Goal: Information Seeking & Learning: Learn about a topic

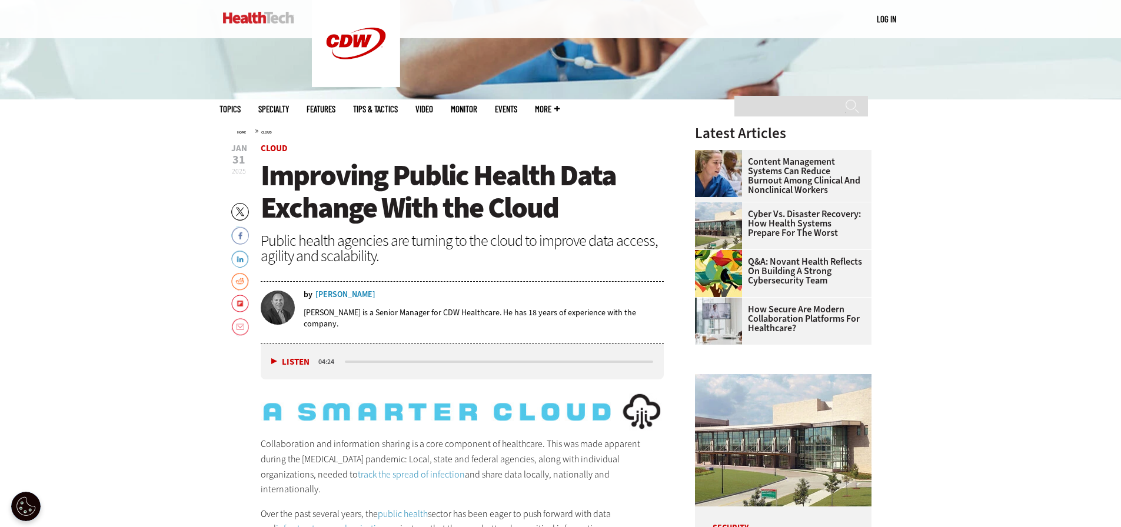
scroll to position [412, 0]
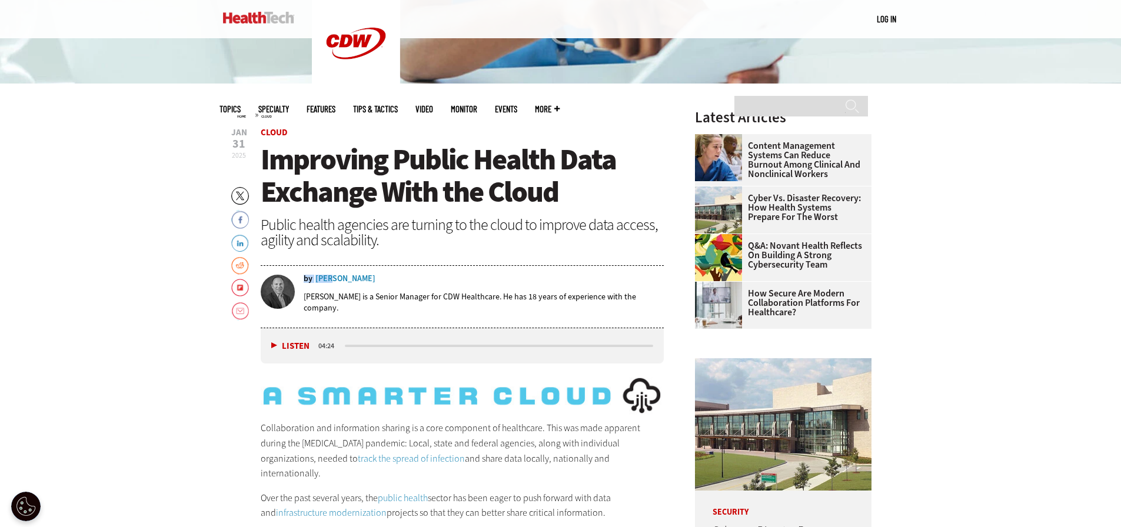
drag, startPoint x: 384, startPoint y: 280, endPoint x: 330, endPoint y: 276, distance: 54.3
click at [330, 276] on div "by Chris Popielski" at bounding box center [484, 279] width 361 height 8
click at [401, 246] on div "Public health agencies are turning to the cloud to improve data access, agility…" at bounding box center [463, 232] width 404 height 31
drag, startPoint x: 388, startPoint y: 277, endPoint x: 366, endPoint y: 279, distance: 21.9
click at [366, 279] on div "by Chris Popielski" at bounding box center [484, 279] width 361 height 8
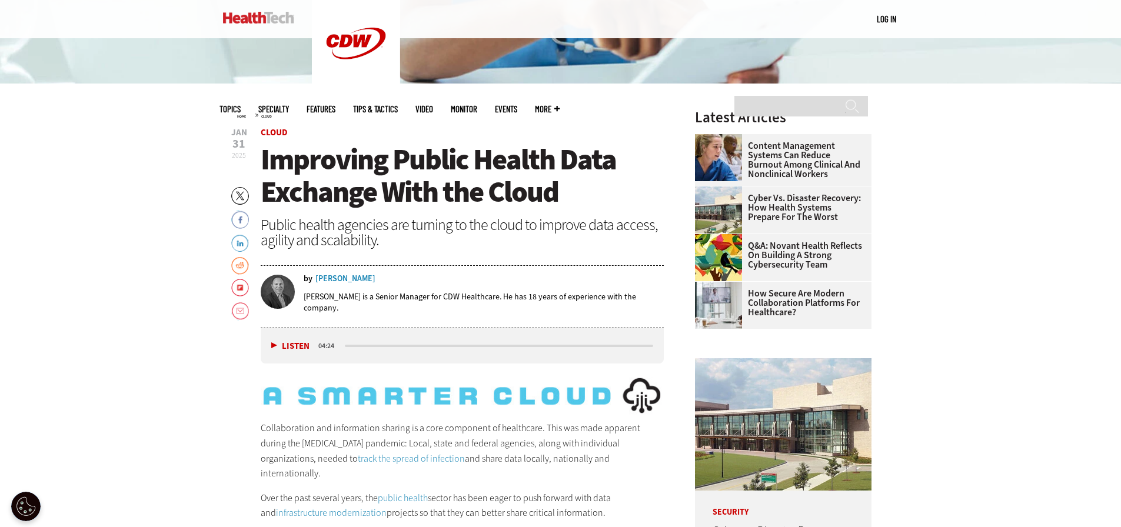
copy div "by Chris Popielski"
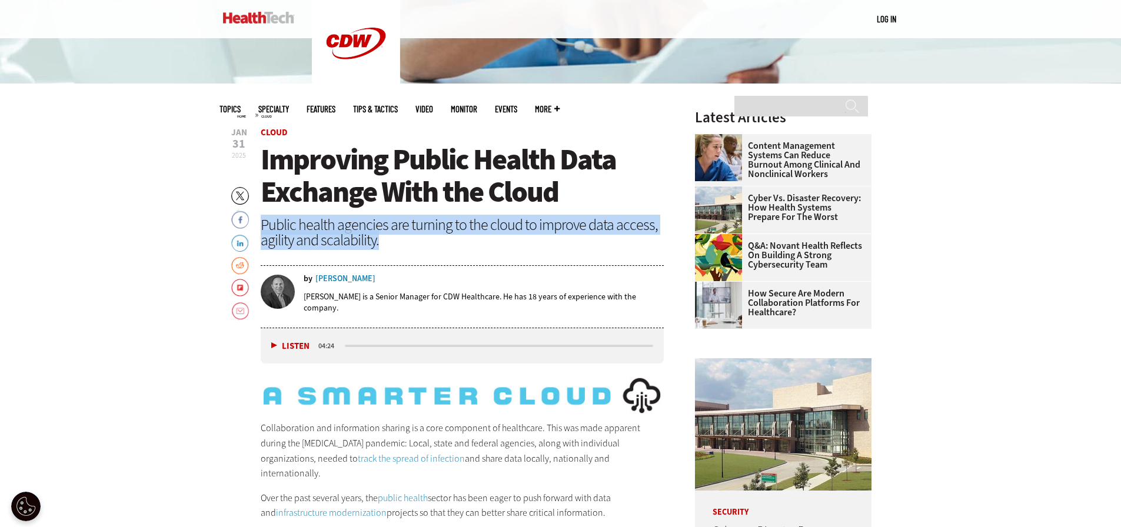
drag, startPoint x: 263, startPoint y: 224, endPoint x: 388, endPoint y: 239, distance: 126.2
click at [388, 239] on div "Public health agencies are turning to the cloud to improve data access, agility…" at bounding box center [463, 232] width 404 height 31
copy div "Public health agencies are turning to the cloud to improve data access, agility…"
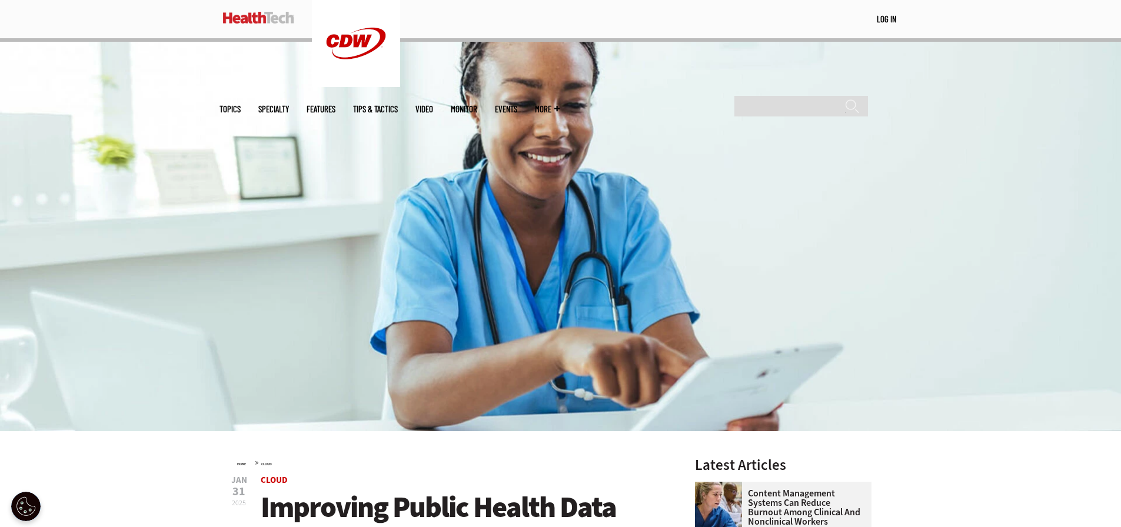
scroll to position [0, 0]
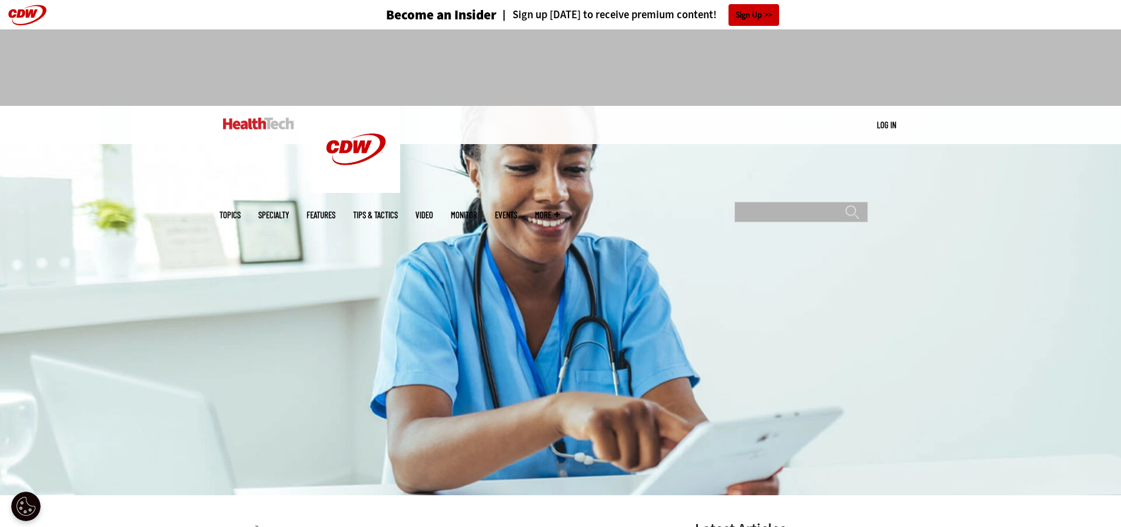
click at [766, 202] on input "Search" at bounding box center [801, 212] width 134 height 21
type input "**********"
click at [845, 205] on input "******" at bounding box center [852, 217] width 14 height 24
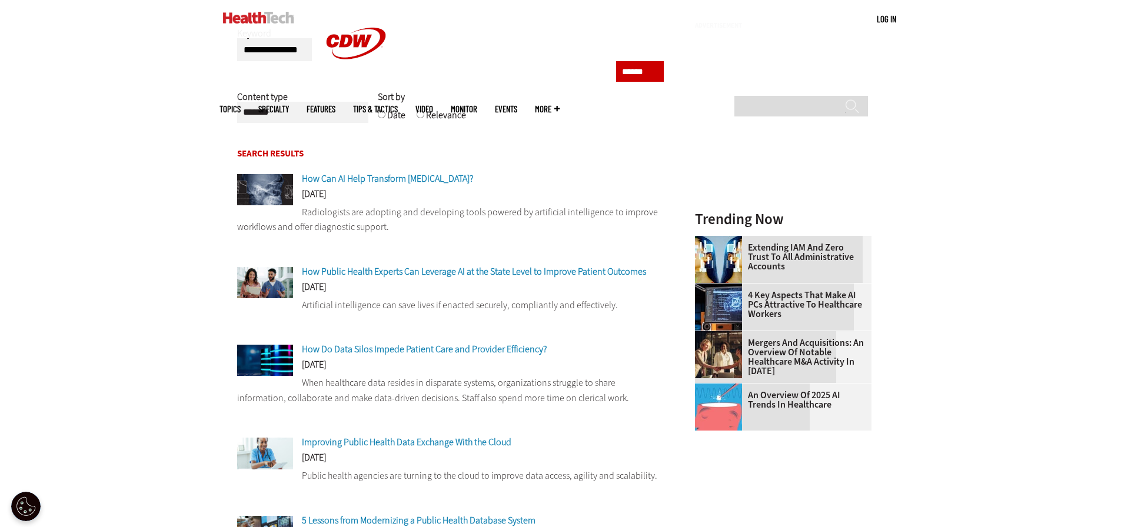
scroll to position [176, 0]
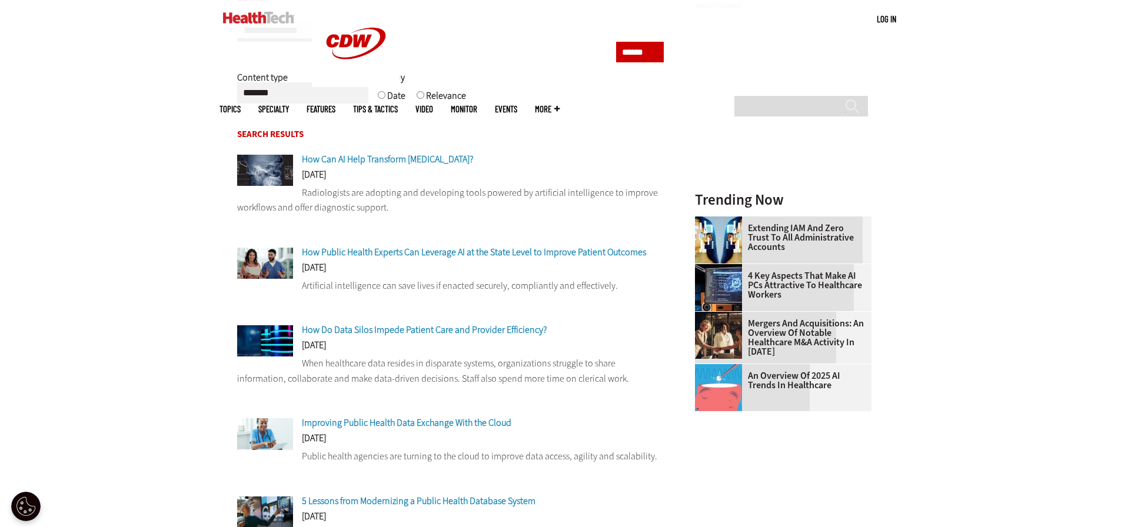
click at [388, 256] on span "How Public Health Experts Can Leverage AI at the State Level to Improve Patient…" at bounding box center [474, 252] width 344 height 12
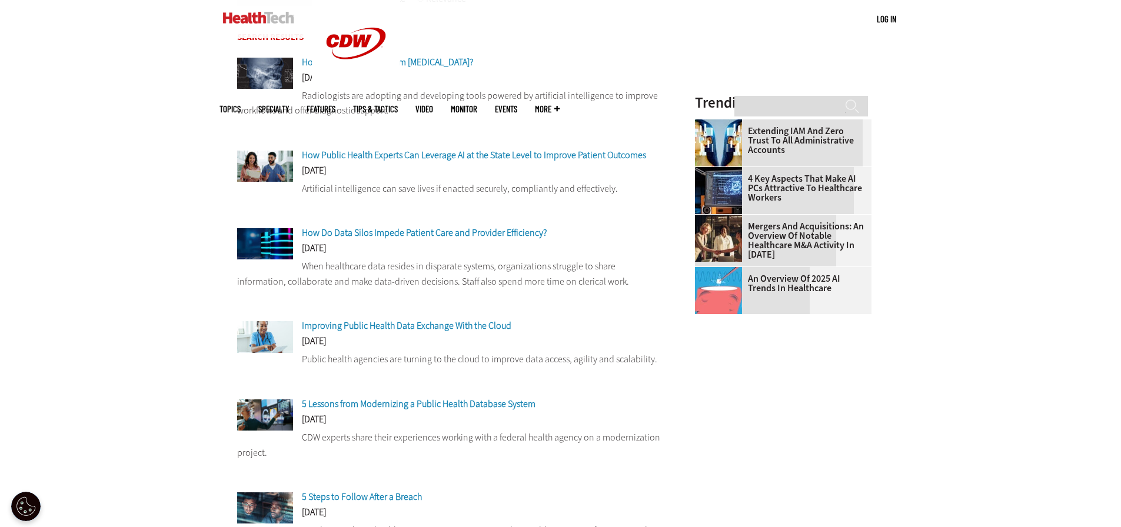
scroll to position [294, 0]
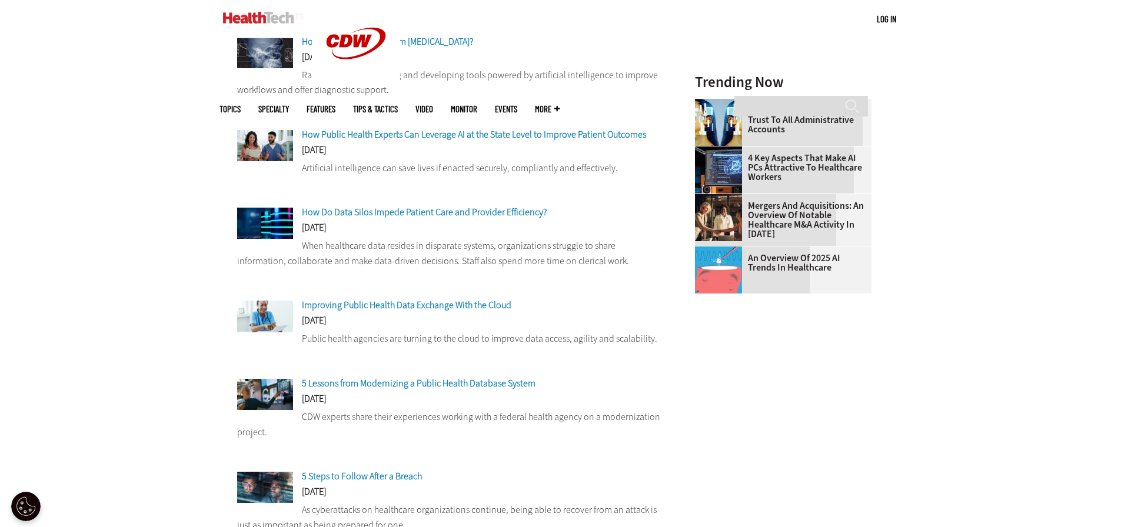
click at [344, 308] on span "Improving Public Health Data Exchange With the Cloud" at bounding box center [406, 305] width 209 height 12
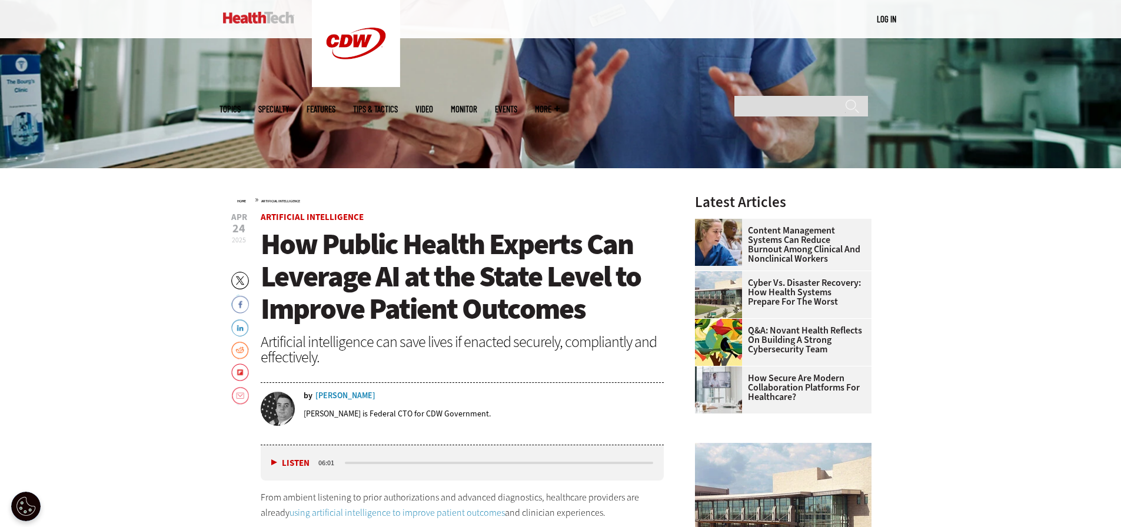
scroll to position [353, 0]
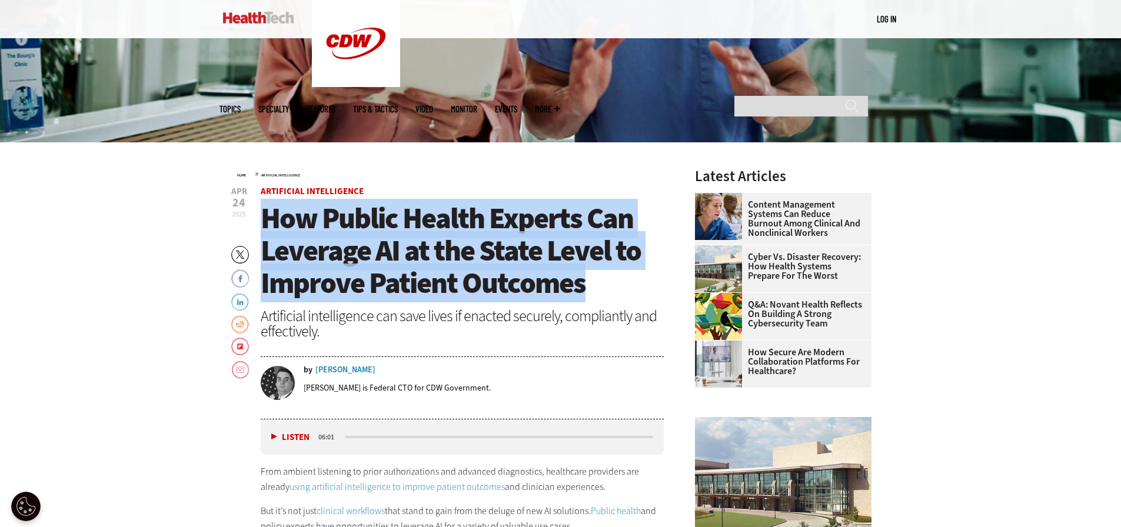
drag, startPoint x: 269, startPoint y: 220, endPoint x: 593, endPoint y: 286, distance: 330.2
click at [593, 286] on h1 "How Public Health Experts Can Leverage AI at the State Level to Improve Patient…" at bounding box center [463, 250] width 404 height 97
copy span "How Public Health Experts Can Leverage AI at the State Level to Improve Patient…"
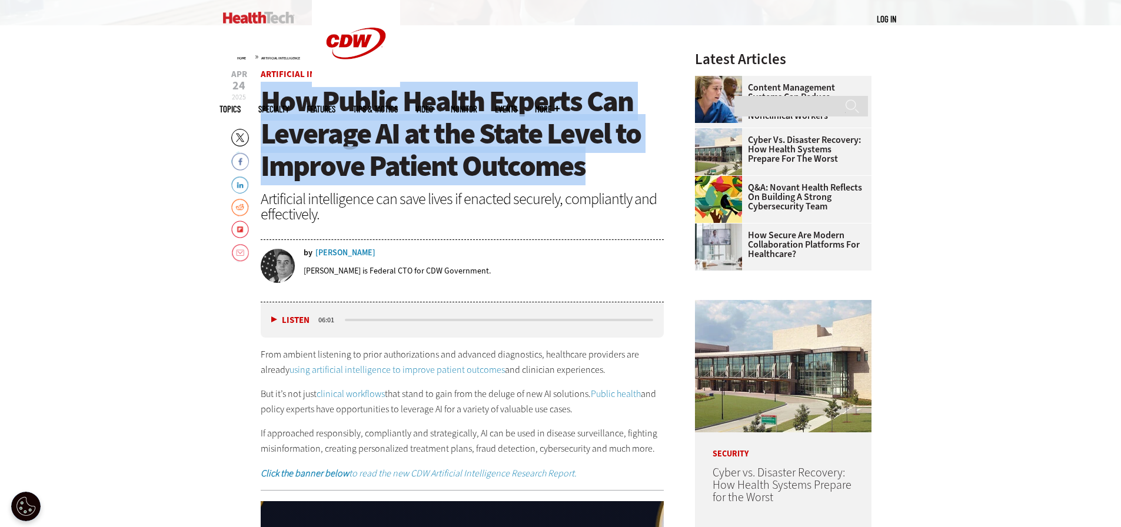
scroll to position [471, 0]
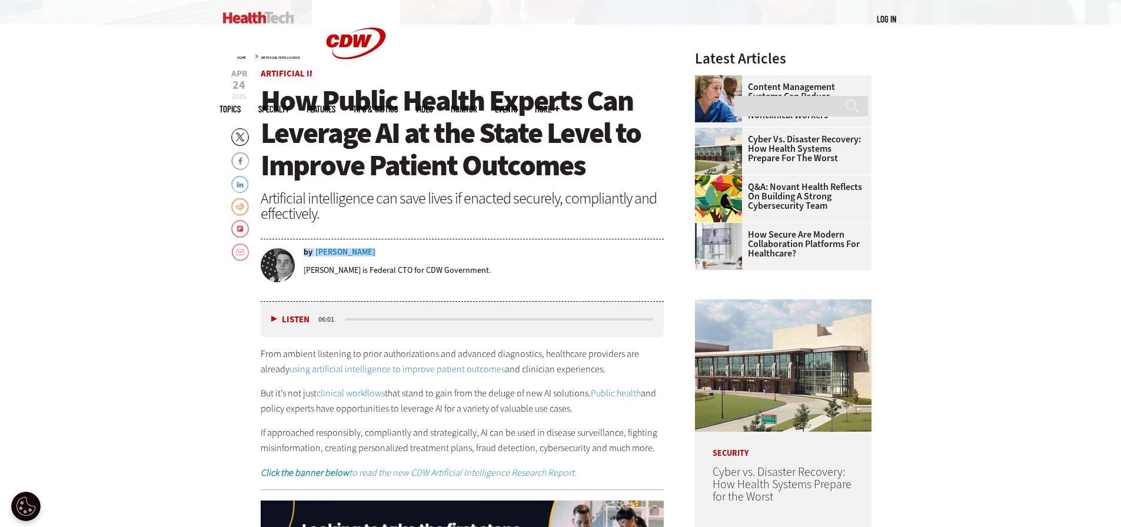
drag, startPoint x: 376, startPoint y: 247, endPoint x: 357, endPoint y: 256, distance: 21.6
click at [357, 256] on div "by [PERSON_NAME] [PERSON_NAME] is Federal CTO for CDW Government." at bounding box center [463, 271] width 404 height 60
copy div "by [PERSON_NAME]"
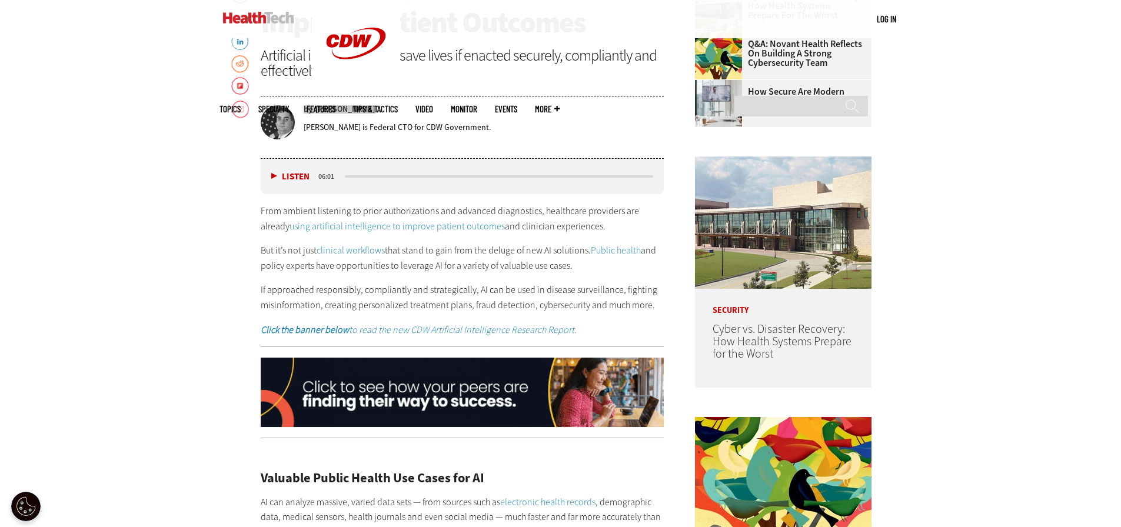
scroll to position [588, 0]
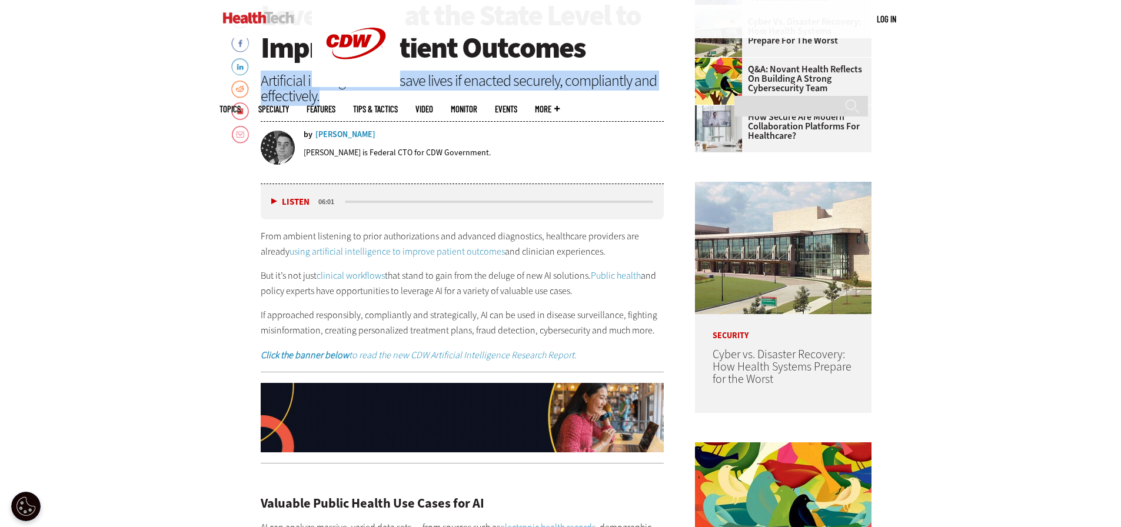
drag, startPoint x: 261, startPoint y: 76, endPoint x: 351, endPoint y: 98, distance: 93.3
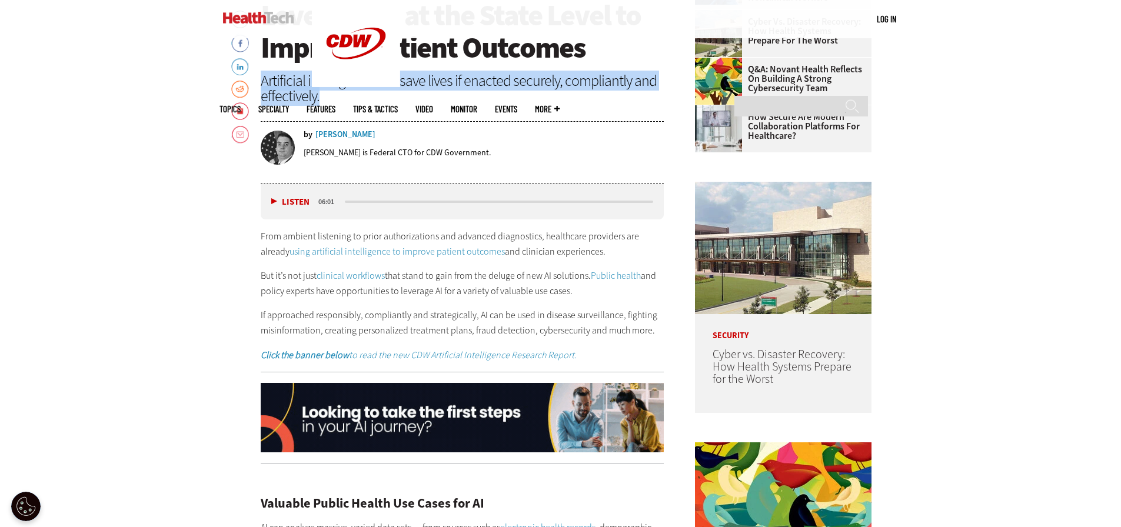
click at [351, 98] on div "Artificial intelligence can save lives if enacted securely, compliantly and eff…" at bounding box center [463, 88] width 404 height 31
copy div "Artificial intelligence can save lives if enacted securely, compliantly and eff…"
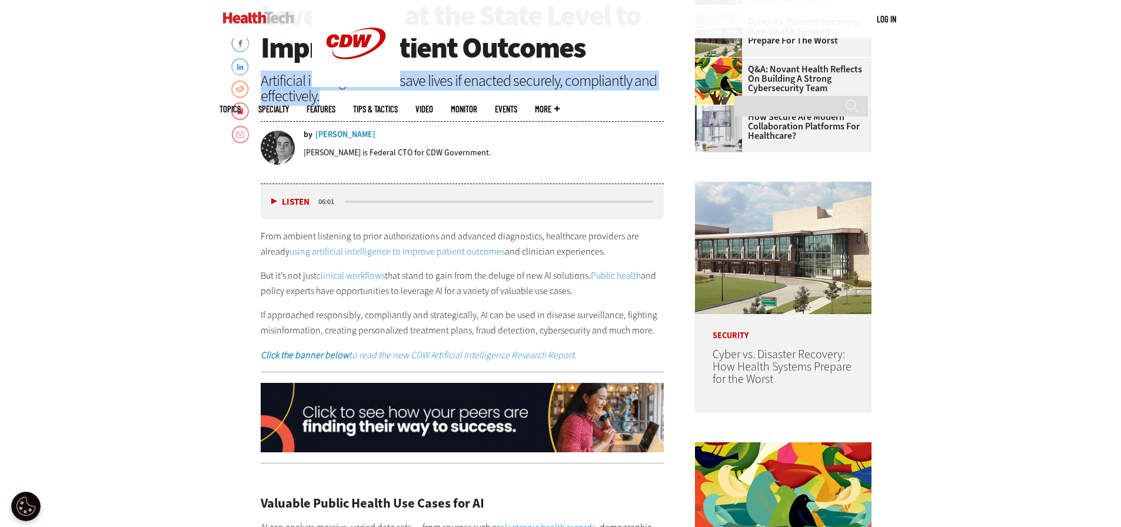
click at [606, 279] on link "Public health" at bounding box center [616, 275] width 50 height 12
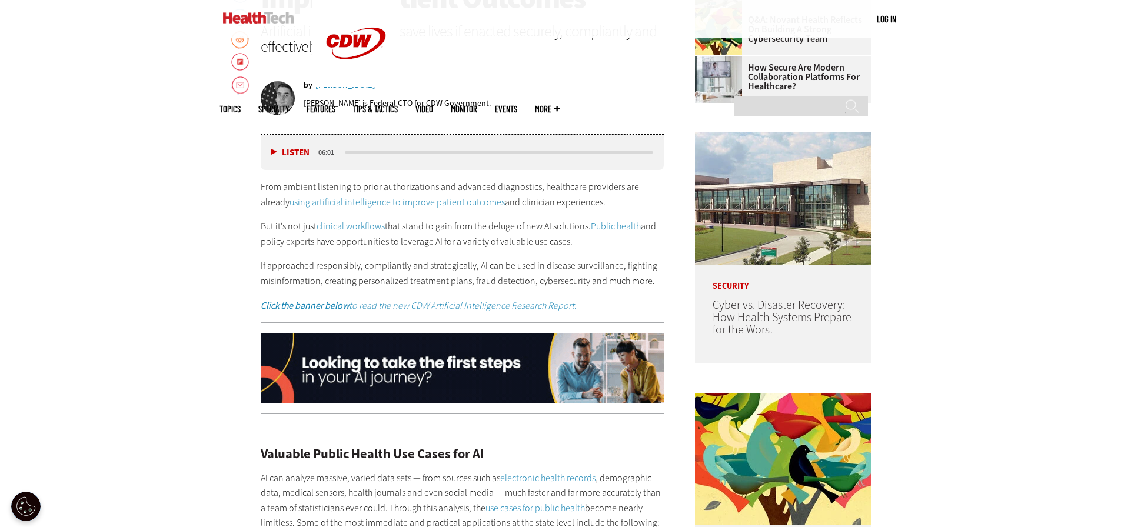
scroll to position [706, 0]
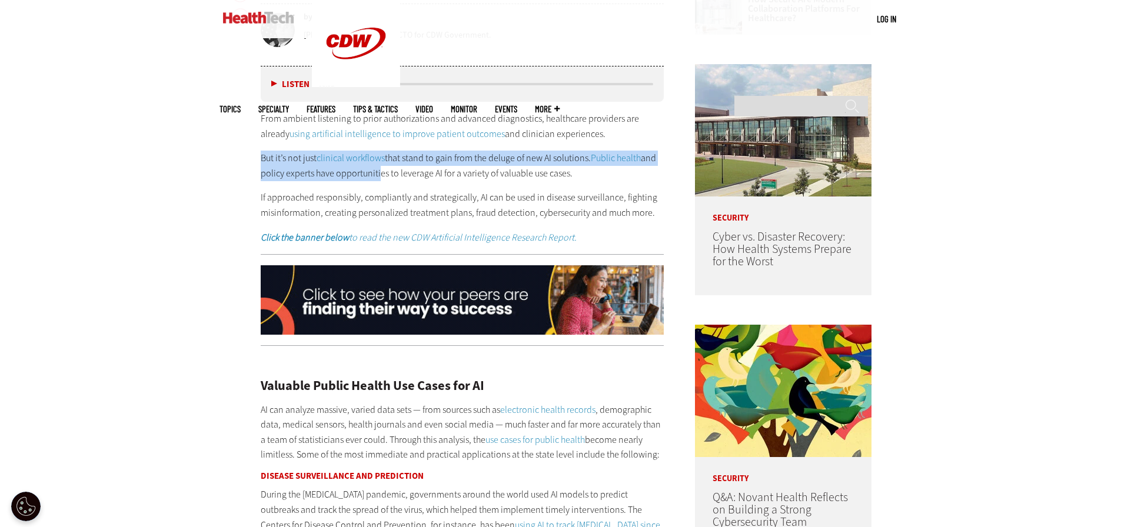
drag, startPoint x: 258, startPoint y: 161, endPoint x: 375, endPoint y: 178, distance: 118.3
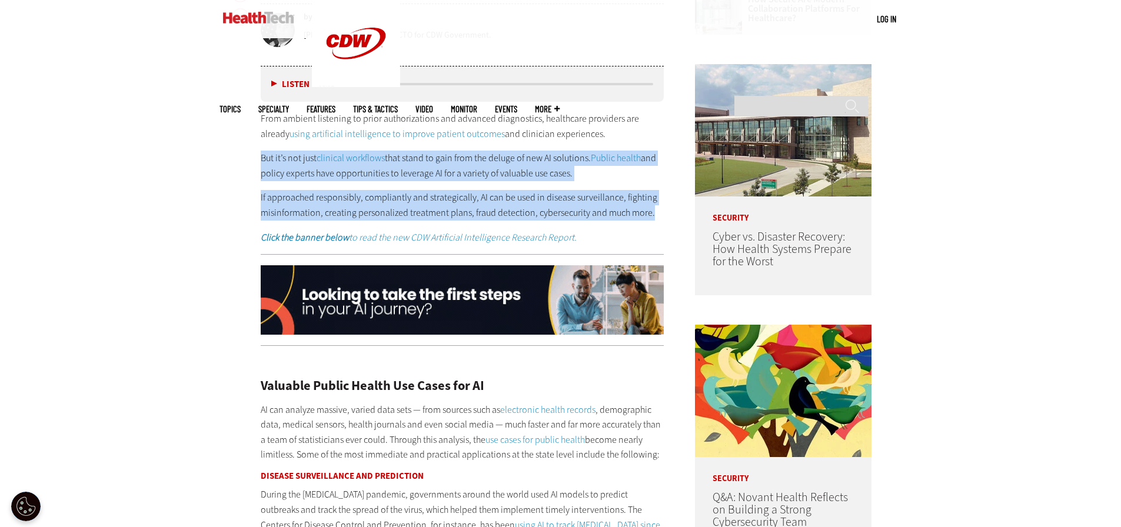
drag, startPoint x: 261, startPoint y: 159, endPoint x: 649, endPoint y: 218, distance: 392.7
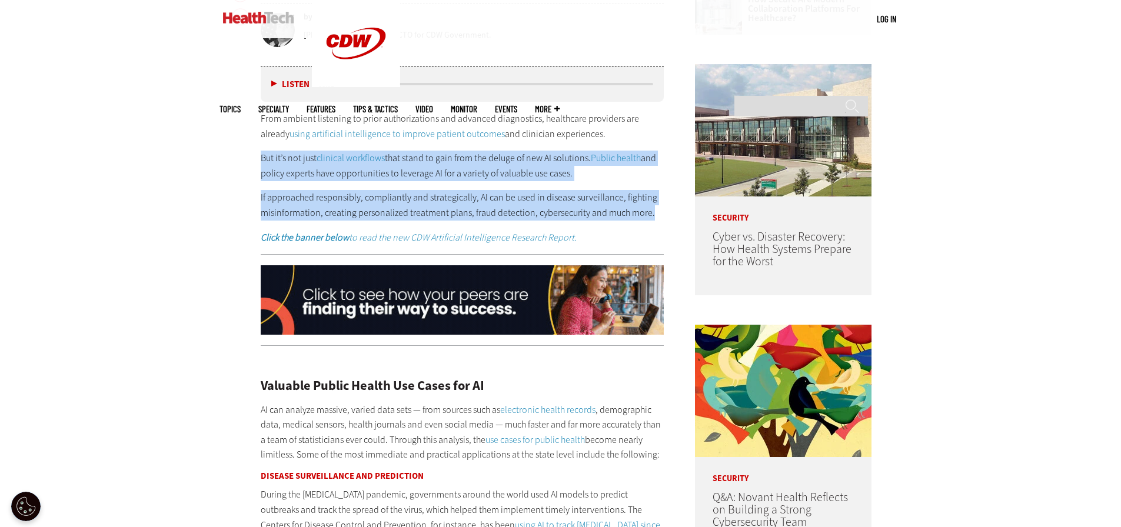
click at [649, 218] on div "From ambient listening to prior authorizations and advanced diagnostics, health…" at bounding box center [463, 178] width 404 height 134
copy div "But it’s not just clinical workflows that stand to gain from the deluge of new …"
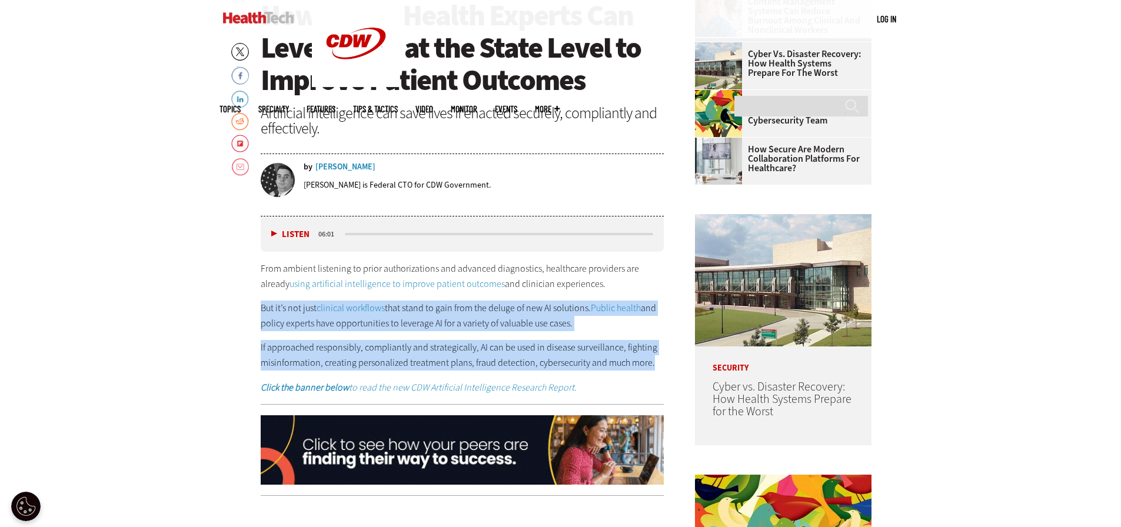
scroll to position [412, 0]
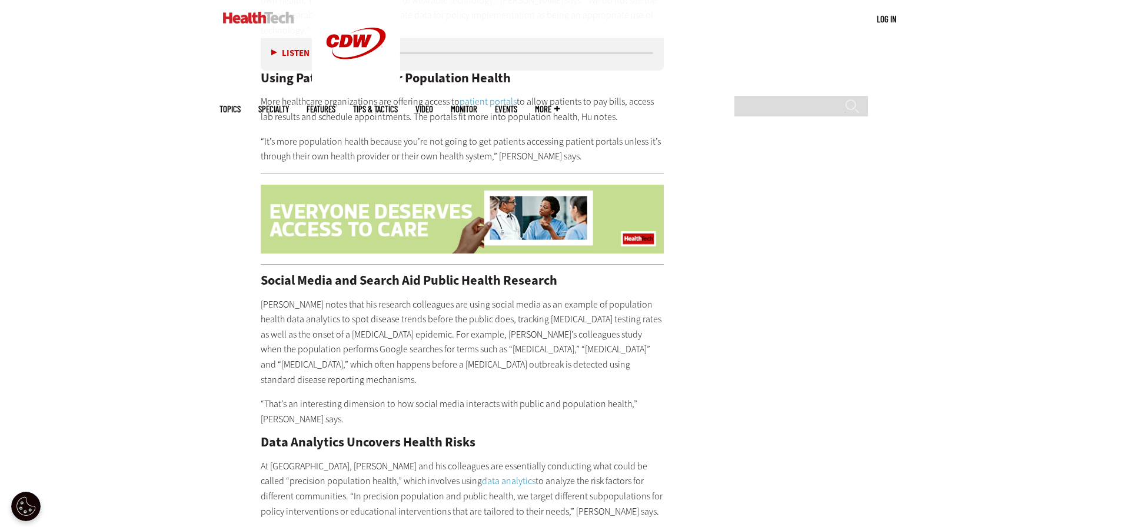
scroll to position [2118, 0]
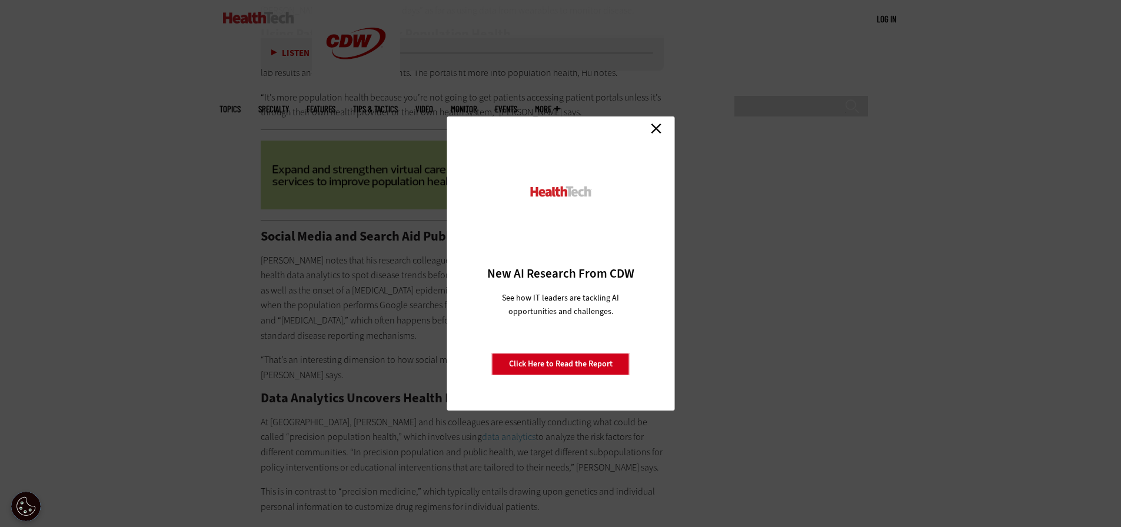
click at [661, 130] on link "Close" at bounding box center [656, 128] width 18 height 18
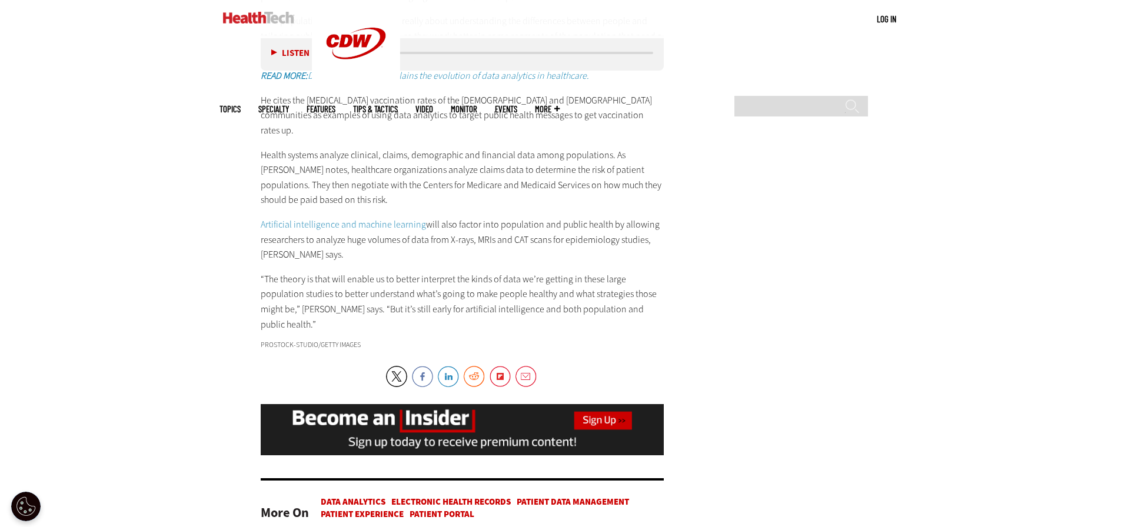
scroll to position [2647, 0]
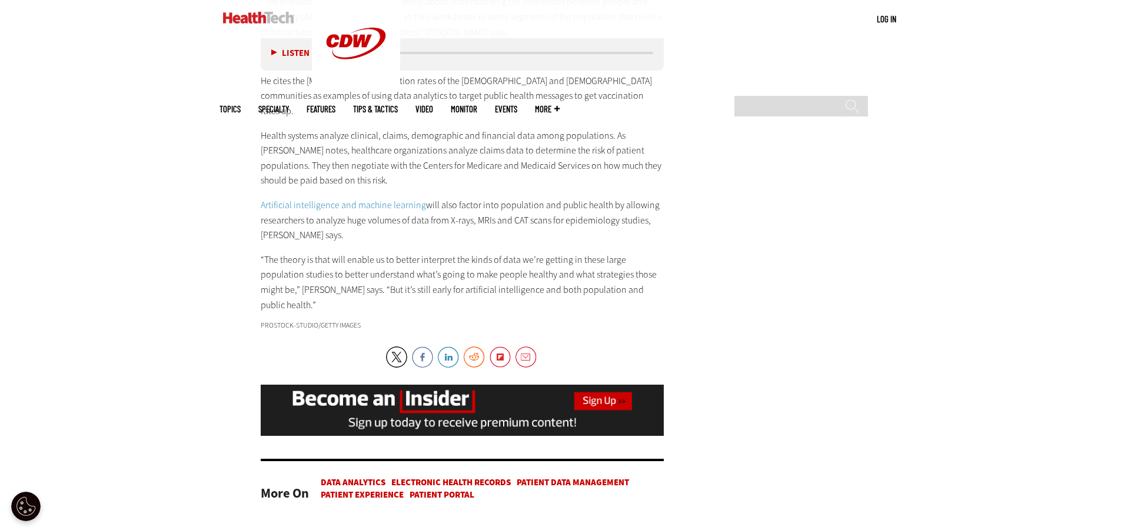
click at [368, 199] on link "Artificial intelligence and machine learning" at bounding box center [343, 205] width 165 height 12
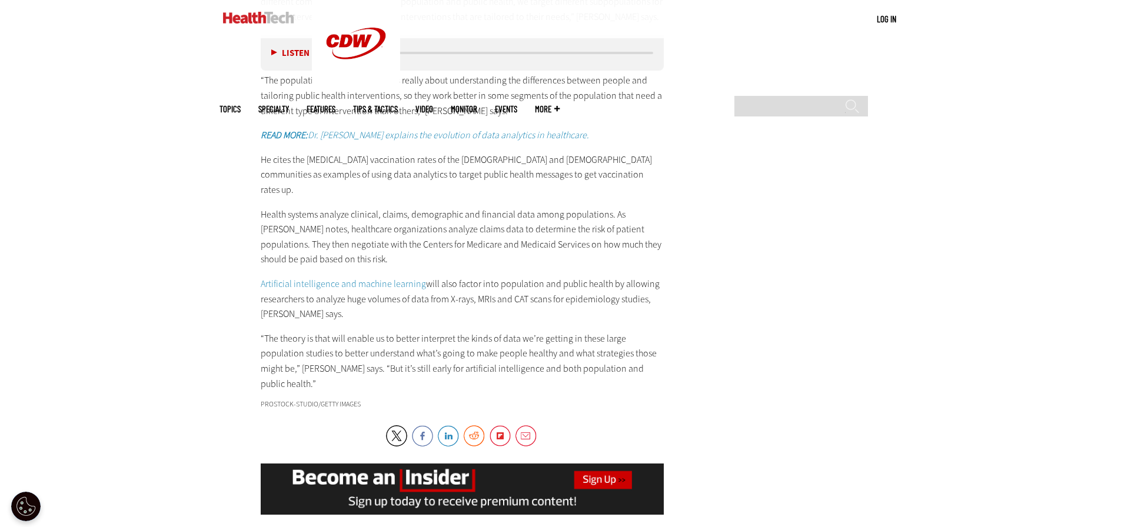
scroll to position [2353, 0]
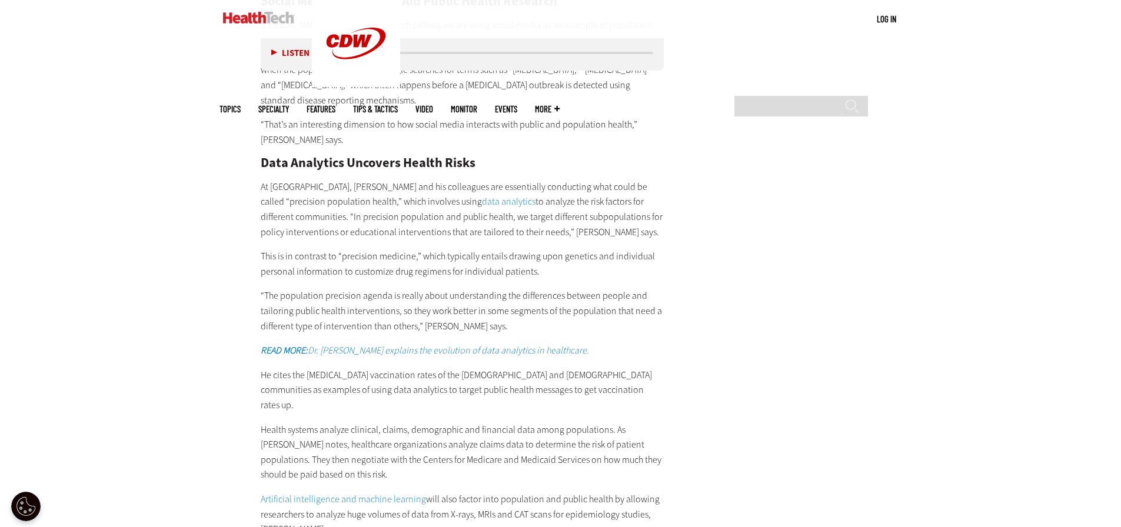
click at [545, 344] on em "READ MORE: Dr. Atul Butte explains the evolution of data analytics in healthcar…" at bounding box center [425, 350] width 328 height 12
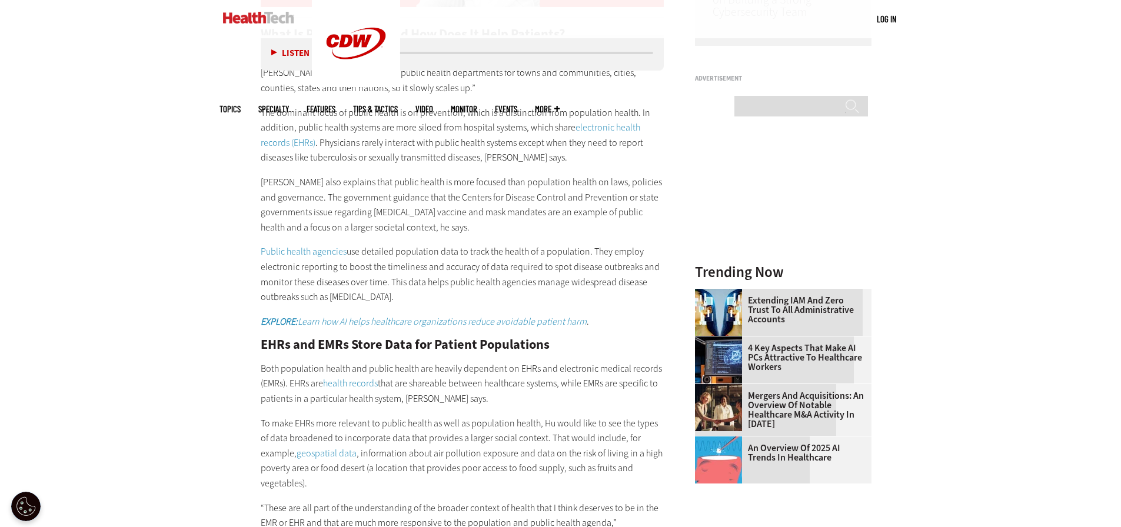
scroll to position [1176, 0]
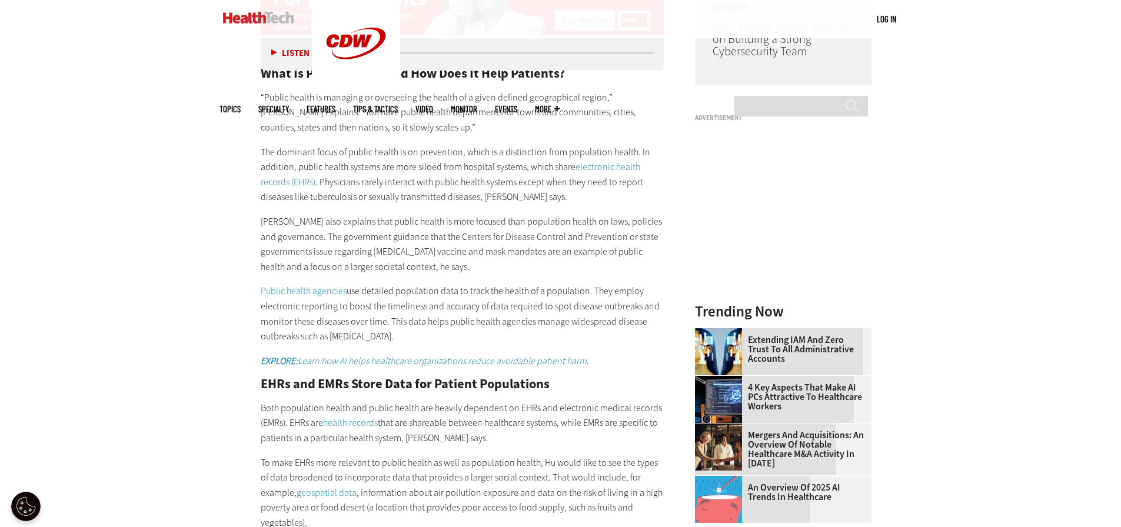
click at [299, 288] on link "Public health agencies" at bounding box center [304, 291] width 86 height 12
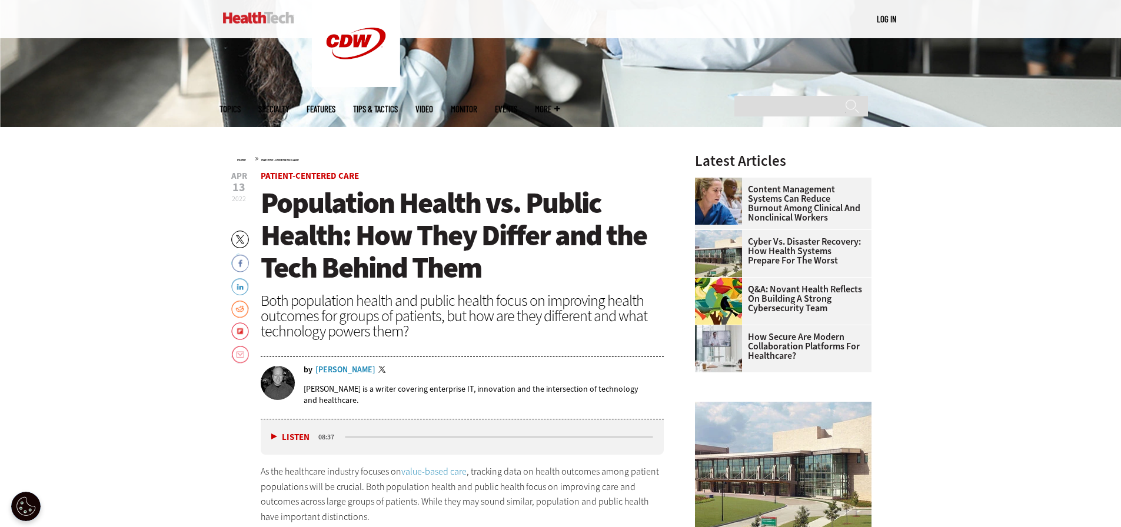
scroll to position [353, 0]
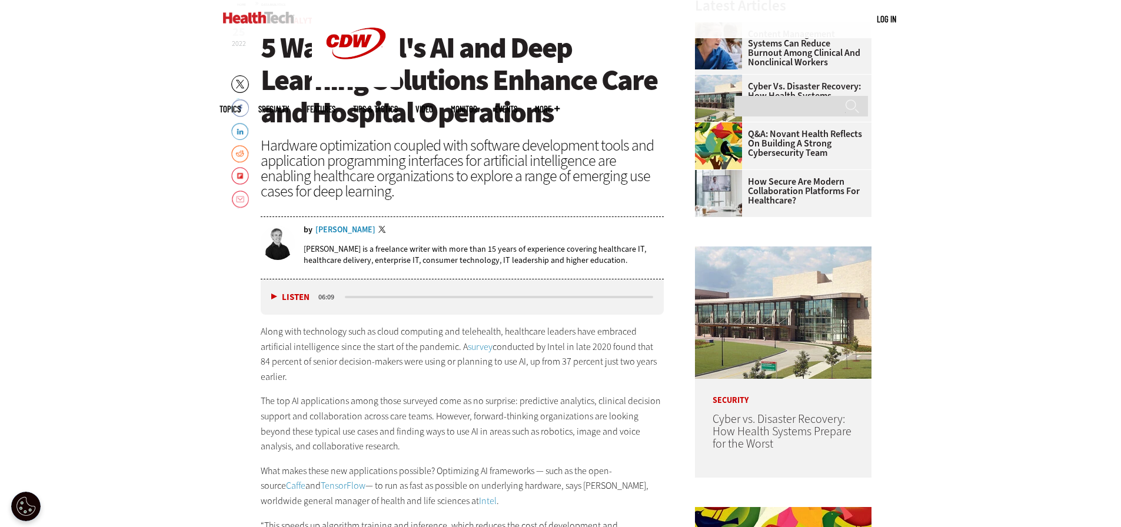
scroll to position [588, 0]
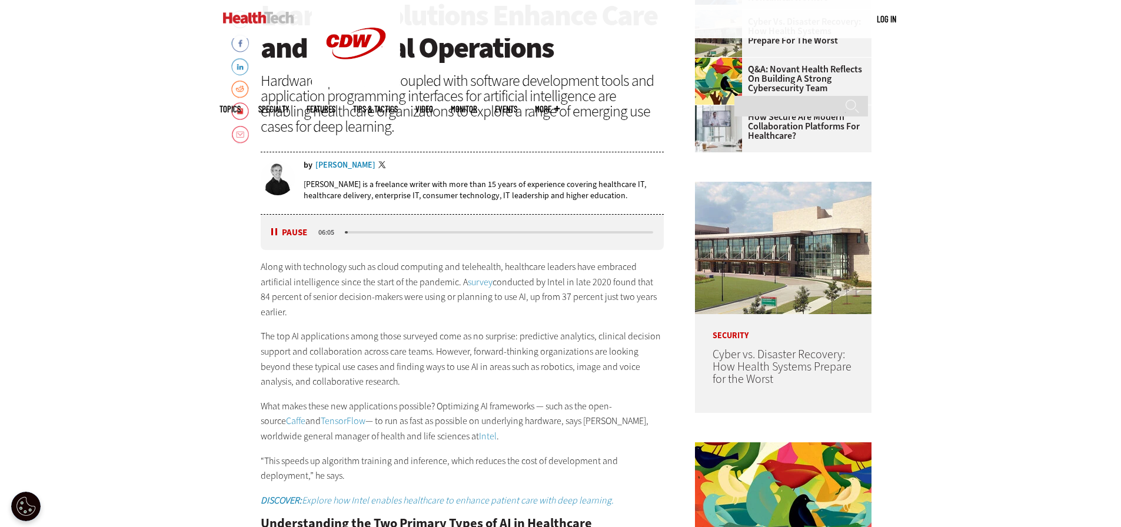
drag, startPoint x: 131, startPoint y: 292, endPoint x: 111, endPoint y: 294, distance: 19.5
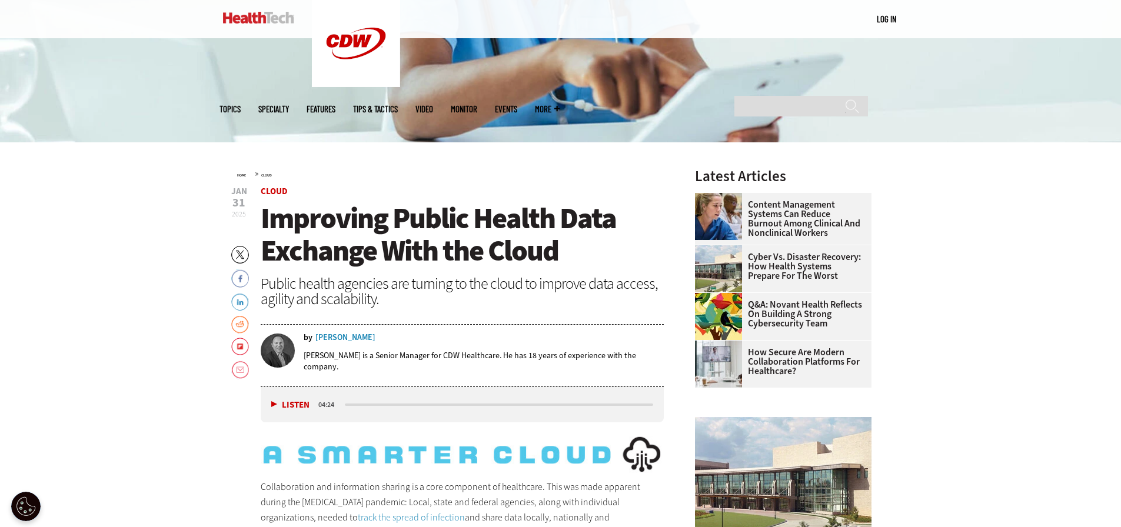
scroll to position [1491, 0]
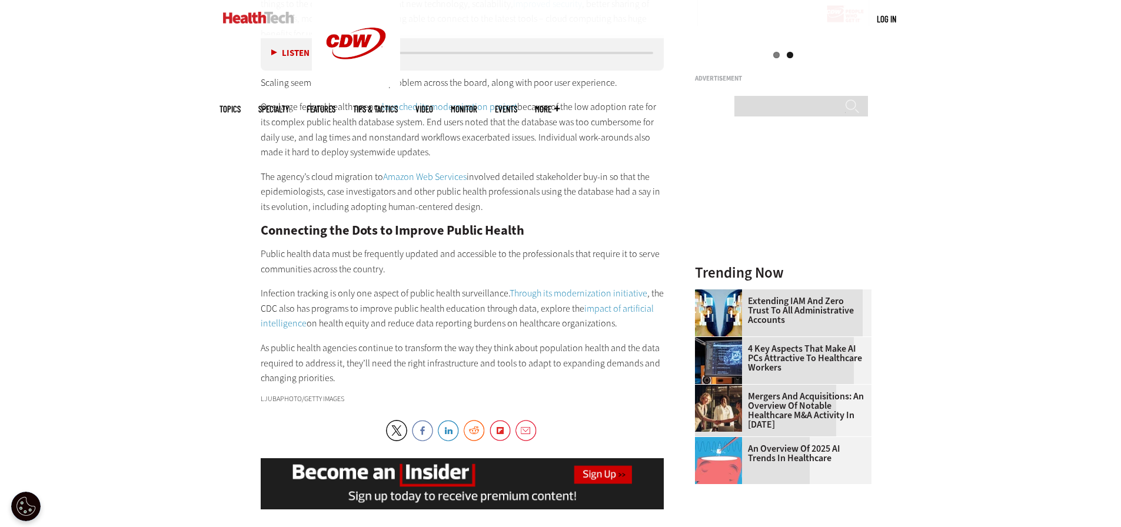
click at [616, 302] on link "impact of artificial intelligence" at bounding box center [457, 316] width 393 height 28
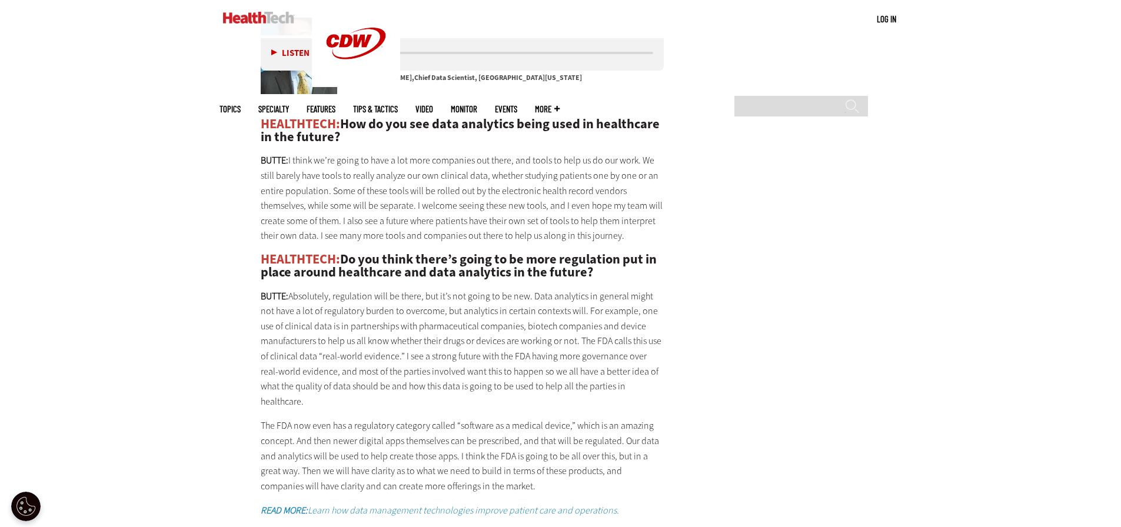
scroll to position [3047, 0]
